Goal: Task Accomplishment & Management: Manage account settings

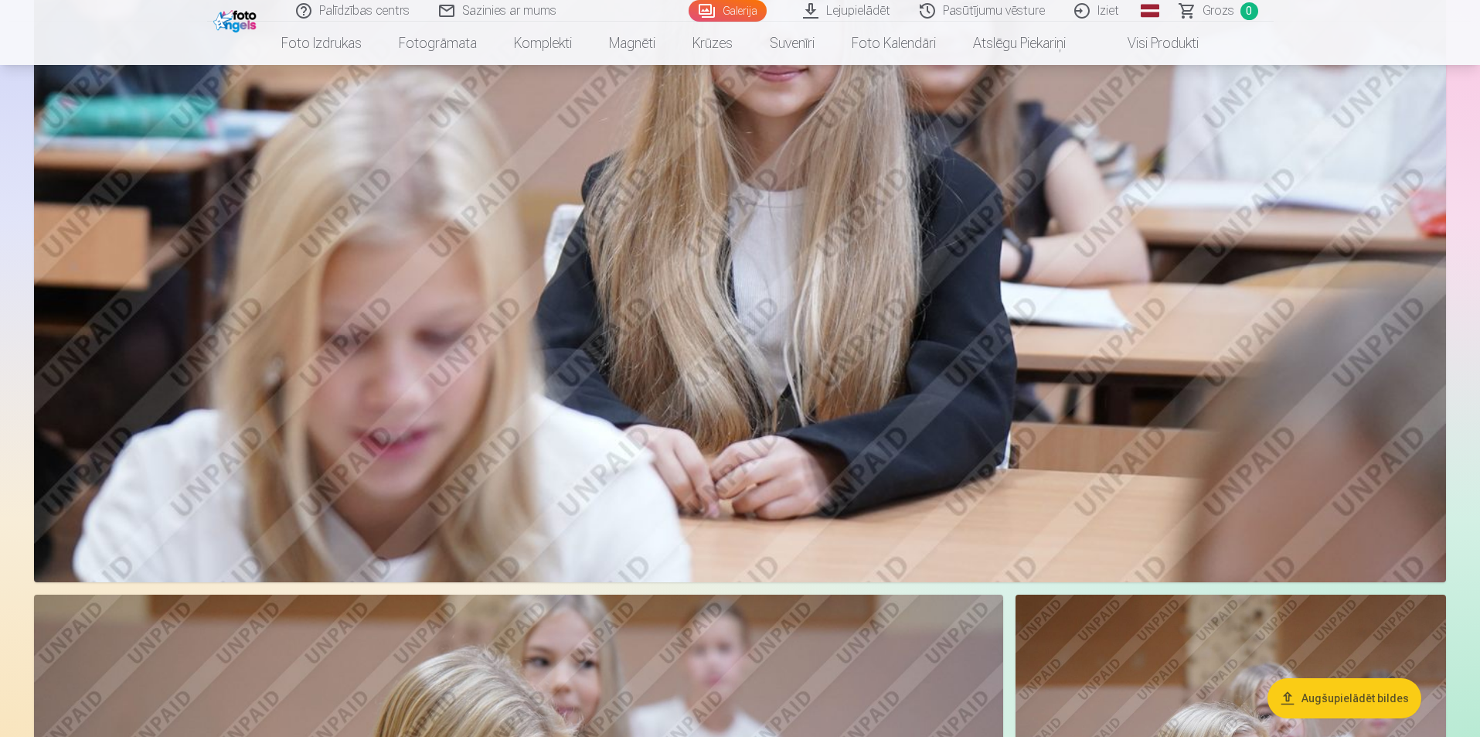
scroll to position [3634, 0]
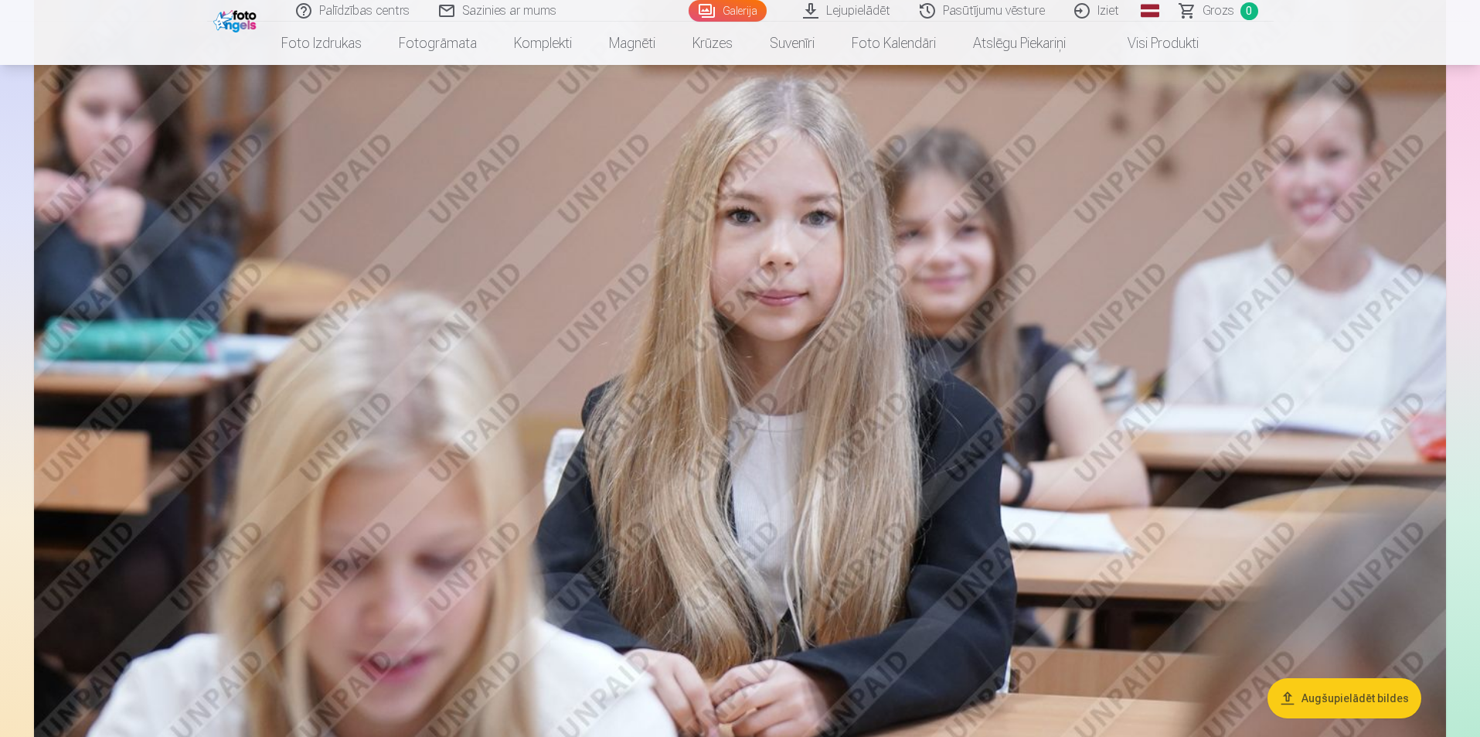
click at [1107, 9] on link "Iziet" at bounding box center [1098, 11] width 74 height 22
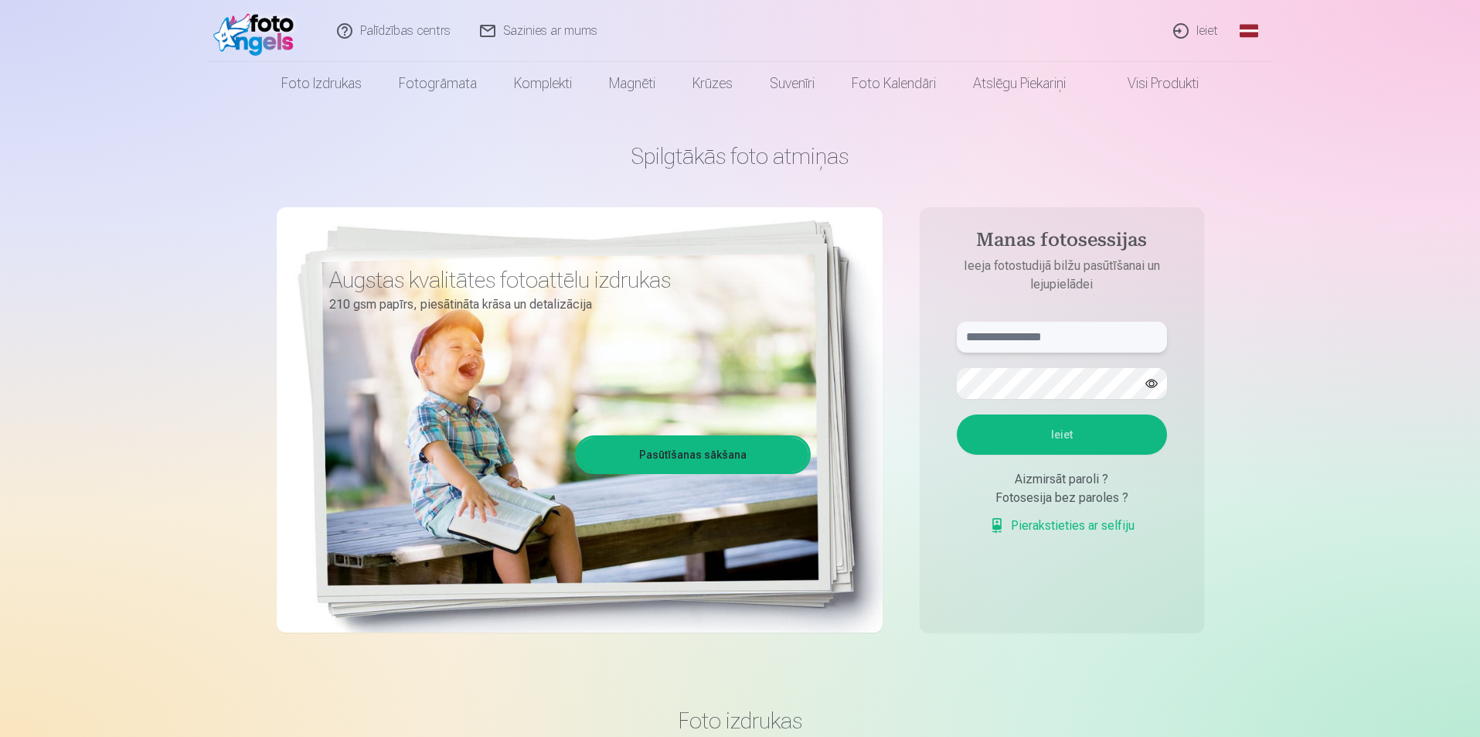
click at [1019, 347] on input "text" at bounding box center [1062, 337] width 210 height 31
type input "**********"
click at [1152, 383] on button "button" at bounding box center [1151, 383] width 29 height 29
click at [1069, 433] on button "Ieiet" at bounding box center [1062, 434] width 210 height 40
